Goal: Information Seeking & Learning: Learn about a topic

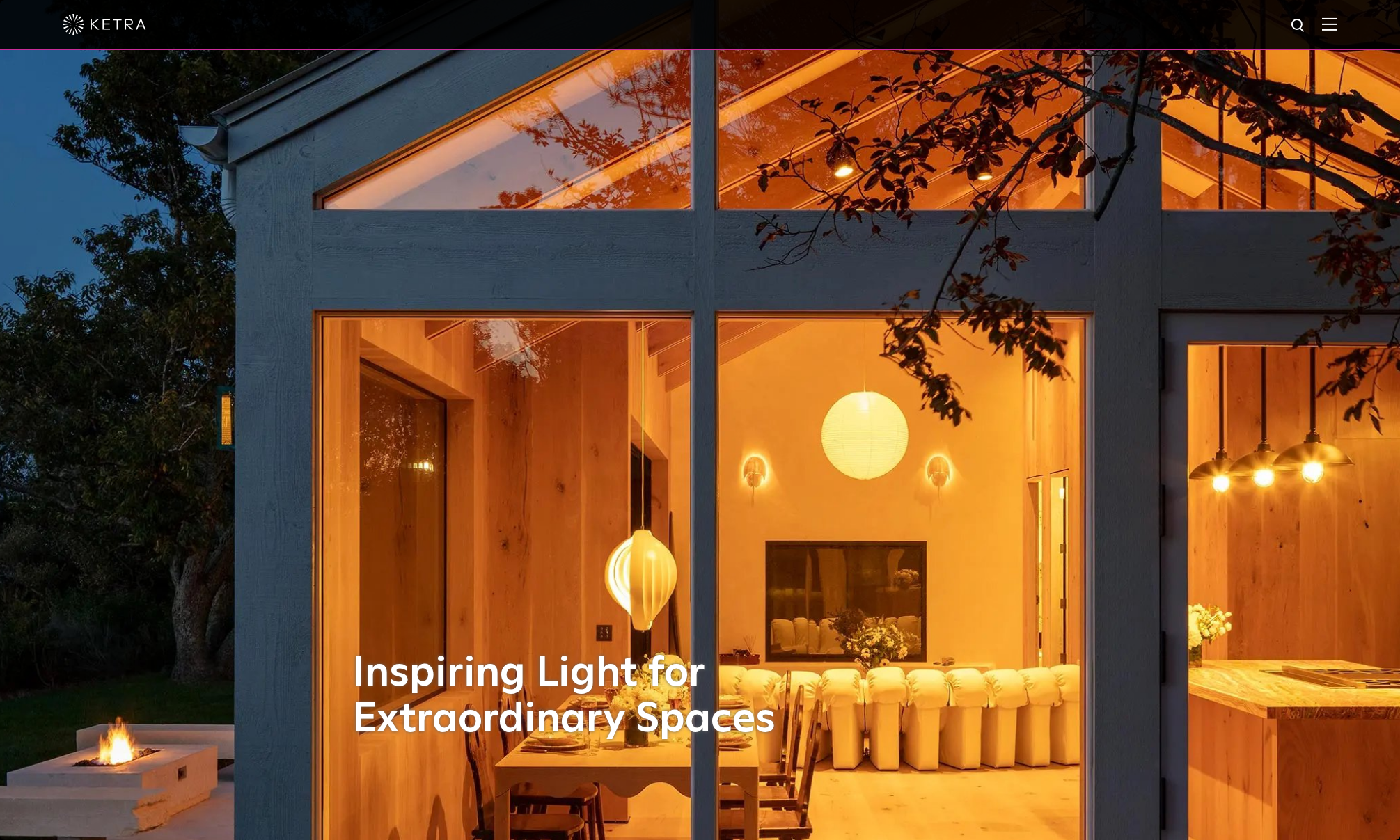
click at [1337, 29] on img at bounding box center [1330, 24] width 16 height 13
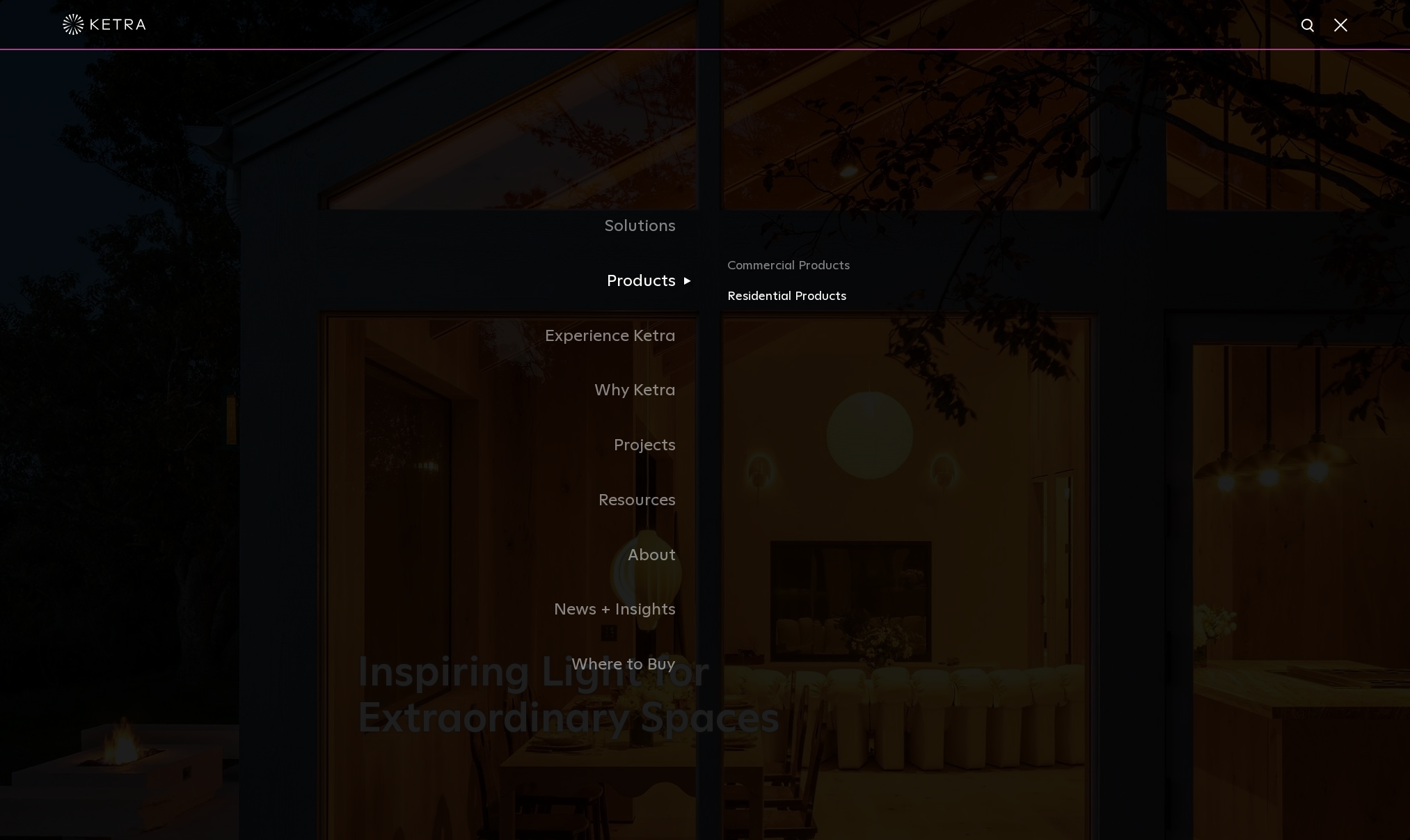
click at [796, 303] on link "Residential Products" at bounding box center [890, 296] width 326 height 20
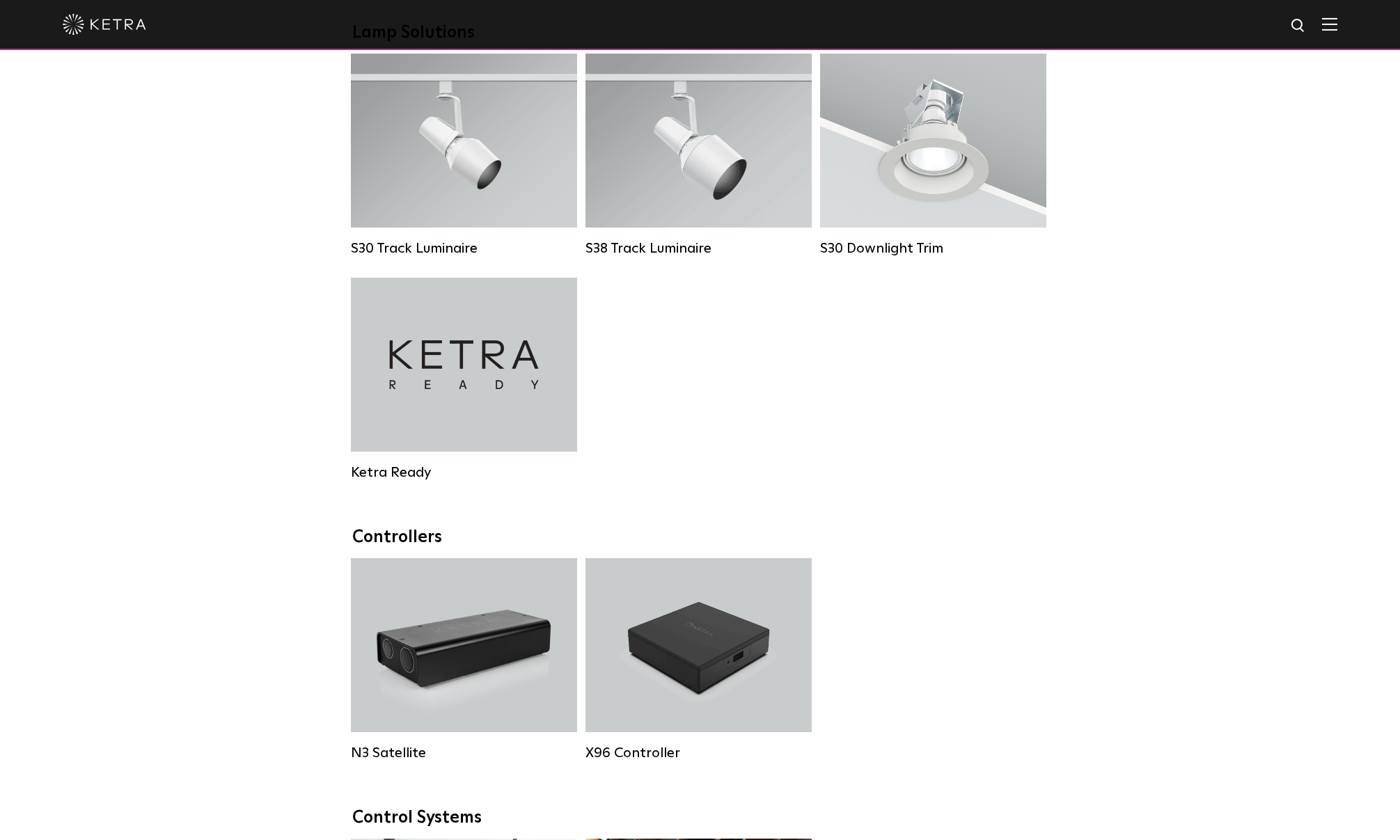
scroll to position [974, 0]
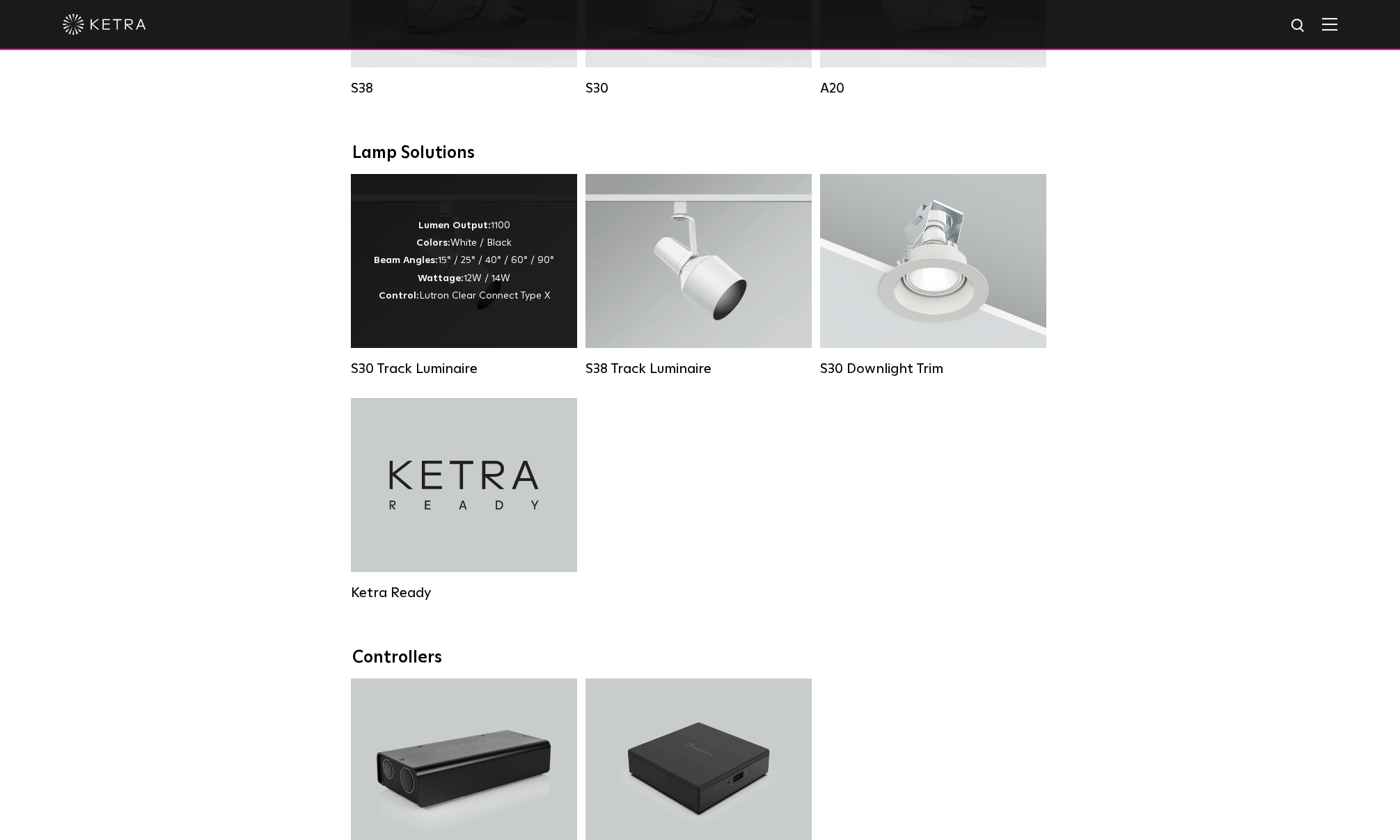
click at [519, 300] on span "Lutron Clear Connect Type X" at bounding box center [484, 296] width 131 height 10
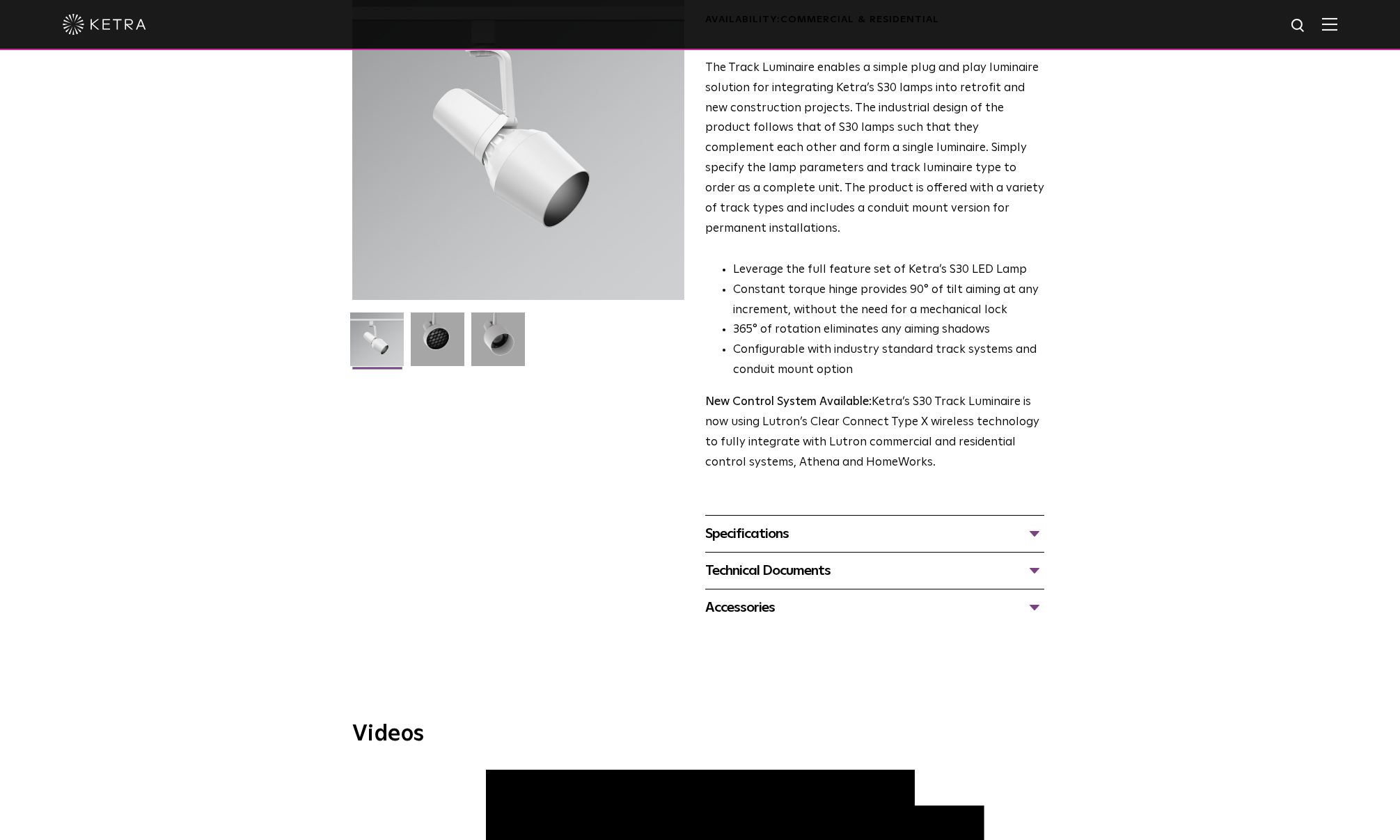
scroll to position [139, 0]
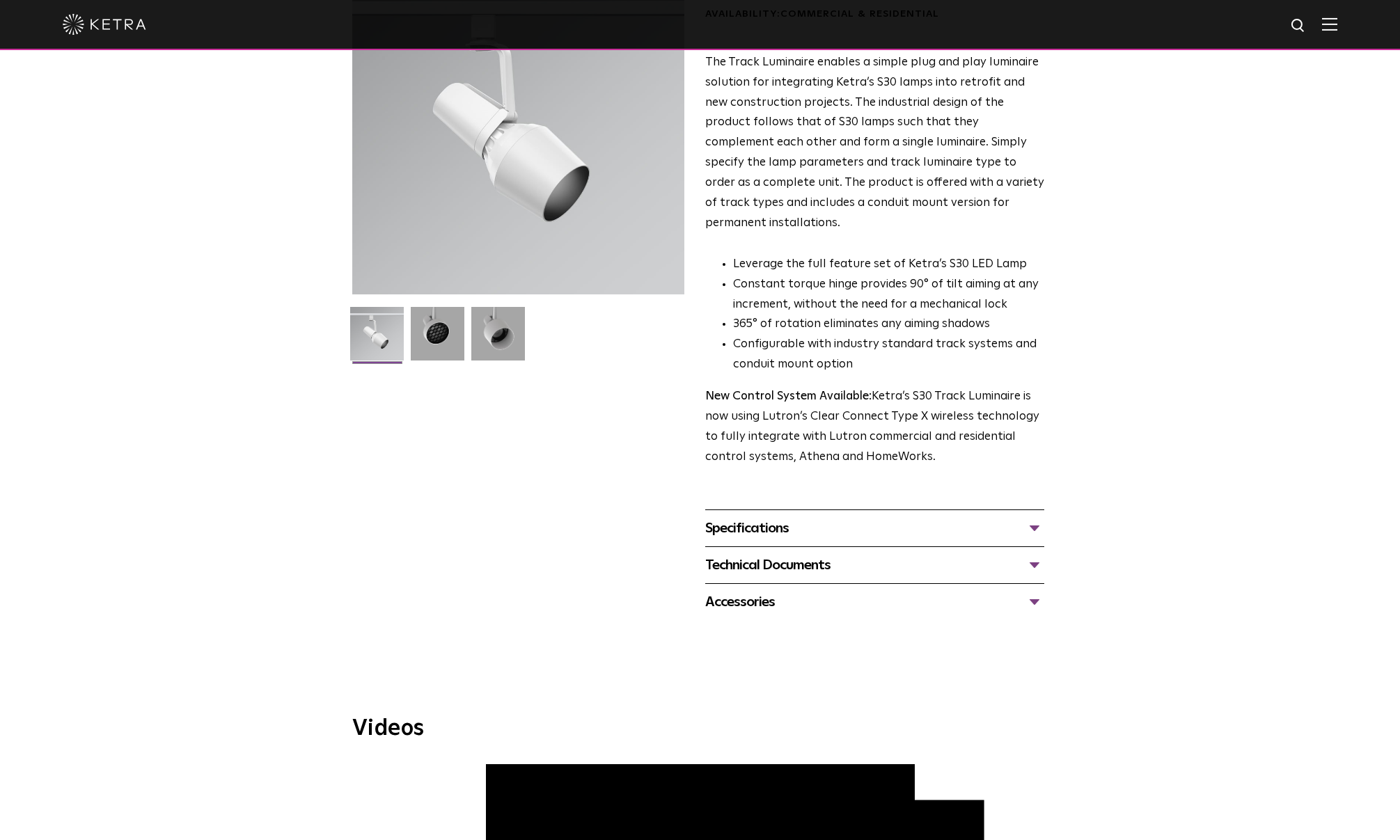
click at [813, 517] on div "Specifications" at bounding box center [874, 528] width 339 height 23
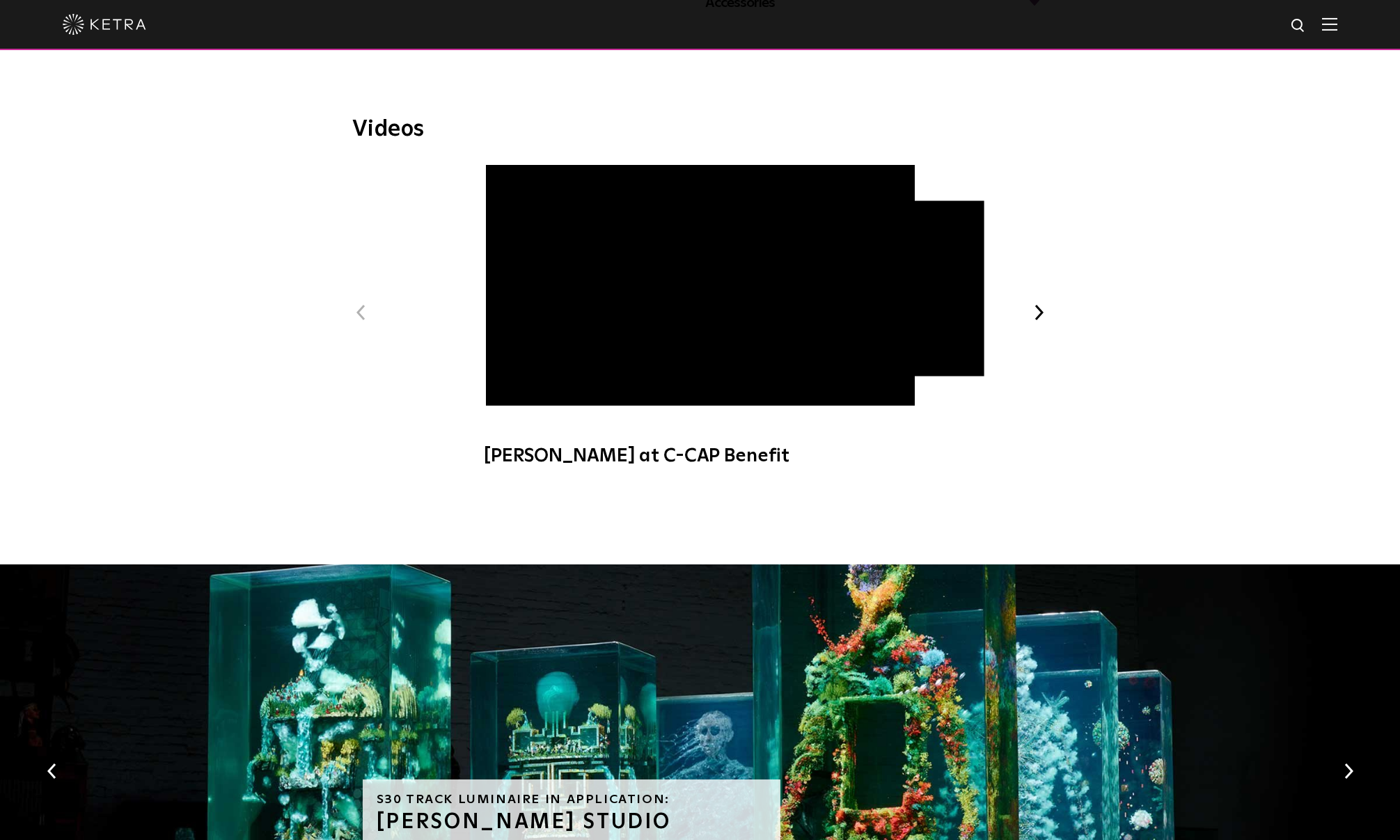
scroll to position [974, 0]
